Goal: Find specific page/section: Find specific page/section

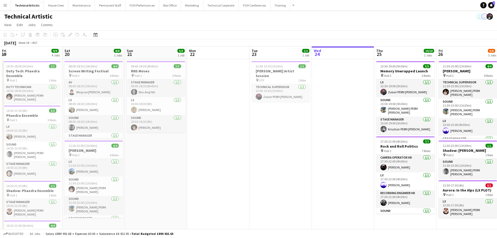
scroll to position [0, 152]
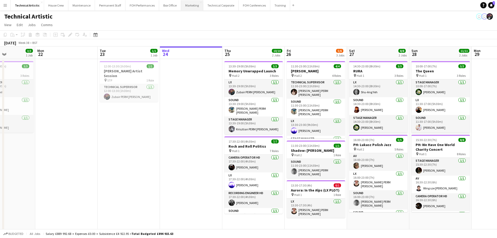
click at [181, 6] on button "Marketing Close" at bounding box center [192, 5] width 22 height 10
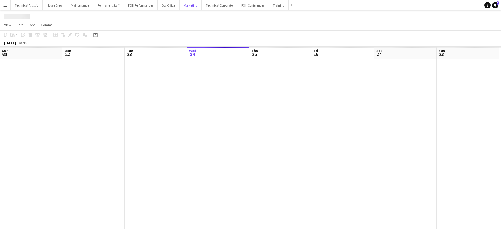
scroll to position [0, 125]
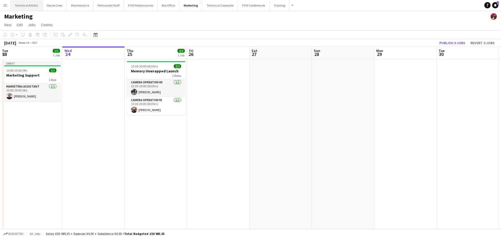
click at [23, 7] on button "Technical Artistic Close" at bounding box center [27, 5] width 32 height 10
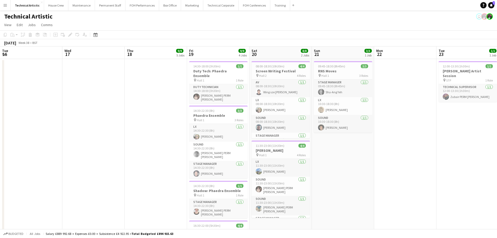
scroll to position [0, 175]
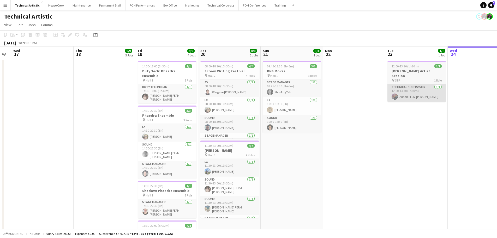
drag, startPoint x: 71, startPoint y: 107, endPoint x: 416, endPoint y: 97, distance: 345.0
click at [457, 97] on app-calendar-viewport "Sun 14 Mon 15 Tue 16 Wed 17 Thu 18 9/9 5 Jobs Fri 19 9/9 4 Jobs Sat 20 8/8 2 Jo…" at bounding box center [248, 177] width 497 height 263
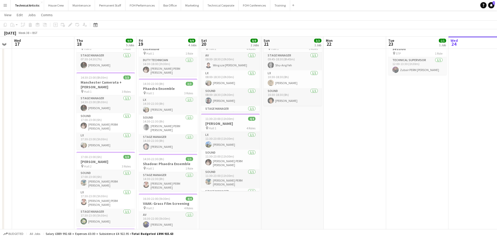
scroll to position [26, 0]
click at [211, 6] on button "Technical Corporate Close" at bounding box center [220, 5] width 35 height 10
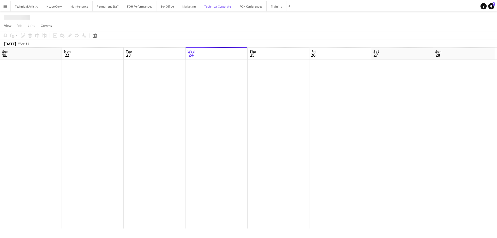
scroll to position [0, 125]
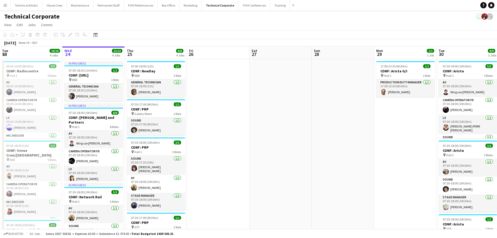
click at [7, 8] on button "Menu" at bounding box center [5, 5] width 10 height 10
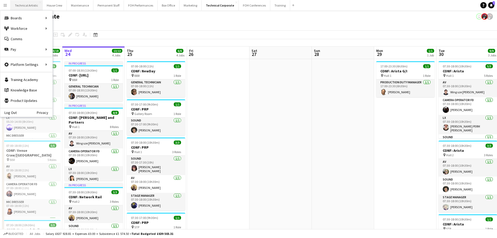
click at [22, 4] on button "Technical Artistic Close" at bounding box center [27, 5] width 32 height 10
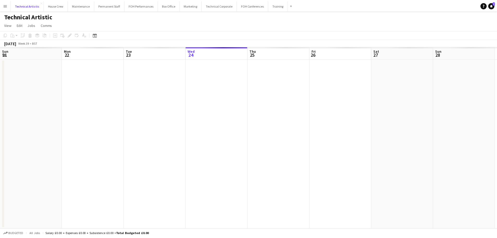
scroll to position [0, 125]
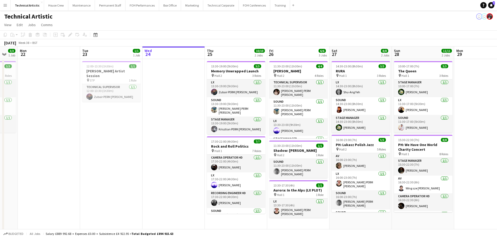
drag, startPoint x: 80, startPoint y: 108, endPoint x: 99, endPoint y: 12, distance: 97.8
click at [182, 106] on app-calendar-viewport "Sat 20 8/8 2 Jobs Sun 21 3/3 1 Job Mon 22 Tue 23 1/1 1 Job Wed 24 Thu 25 10/10 …" at bounding box center [248, 138] width 497 height 184
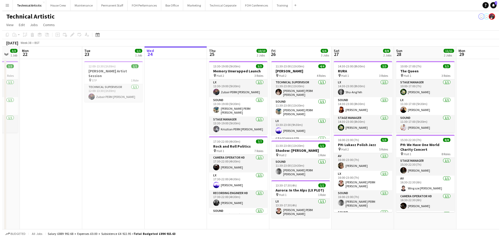
scroll to position [0, 147]
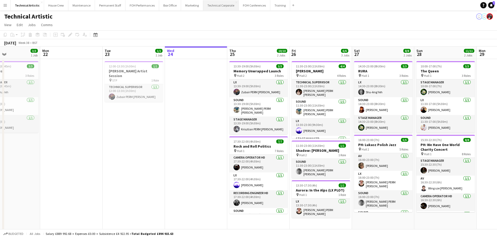
click at [205, 4] on button "Technical Corporate Close" at bounding box center [220, 5] width 35 height 10
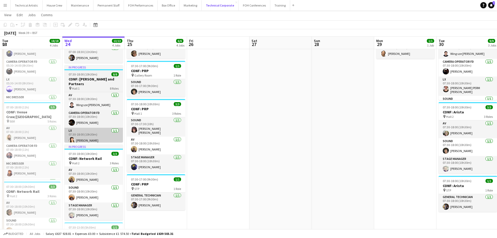
scroll to position [78, 0]
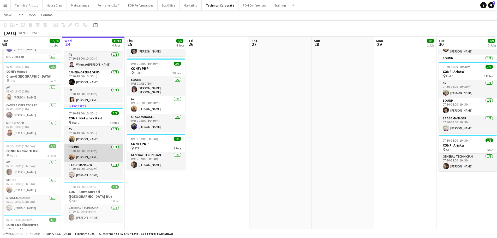
click at [91, 150] on app-card-role "Sound 1/1 07:30-18:00 (10h30m) Matty Clark" at bounding box center [93, 153] width 58 height 18
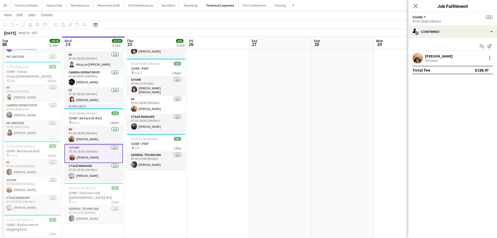
click at [437, 56] on div "[PERSON_NAME]" at bounding box center [439, 56] width 28 height 5
